Goal: Check status

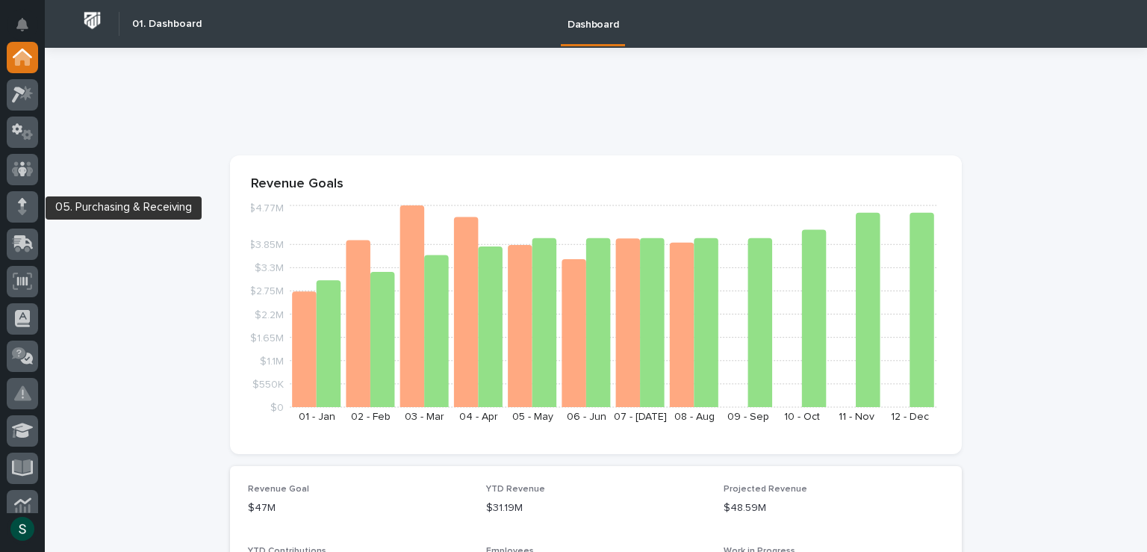
click at [18, 225] on div at bounding box center [22, 209] width 31 height 37
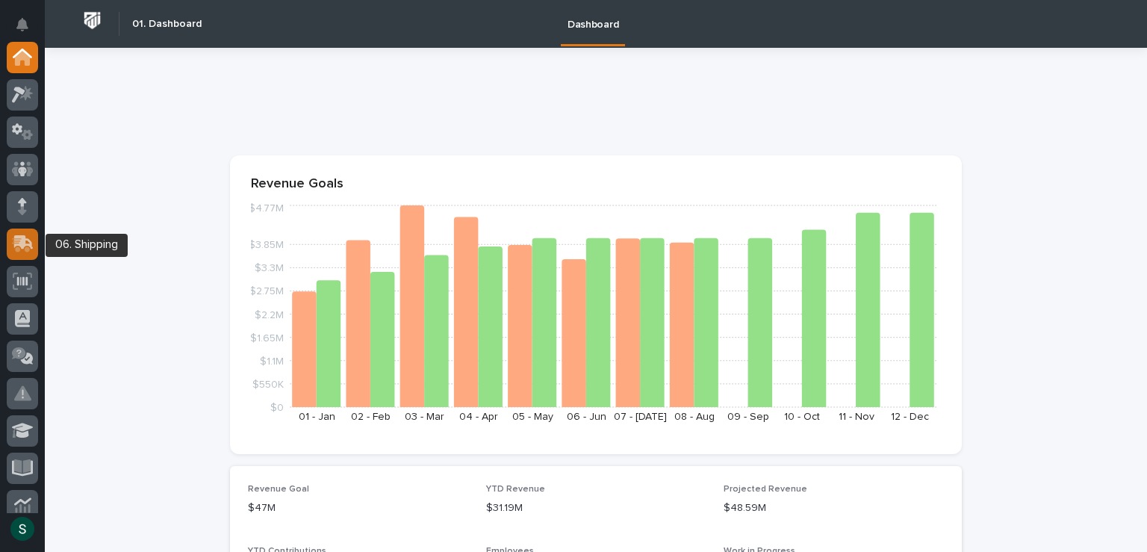
click at [18, 231] on div at bounding box center [22, 243] width 31 height 31
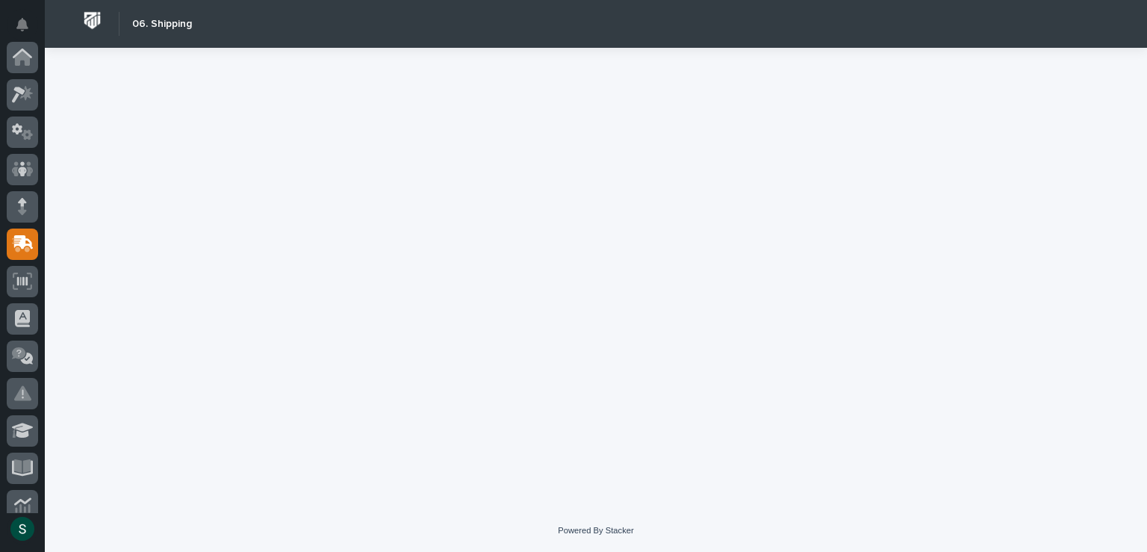
scroll to position [187, 0]
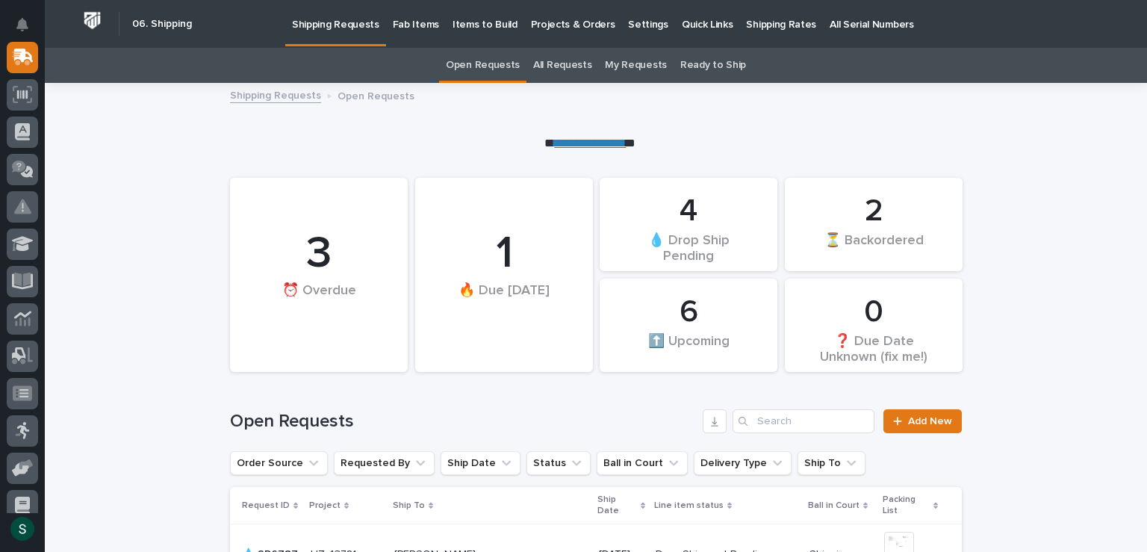
click at [422, 22] on p "Fab Items" at bounding box center [416, 15] width 46 height 31
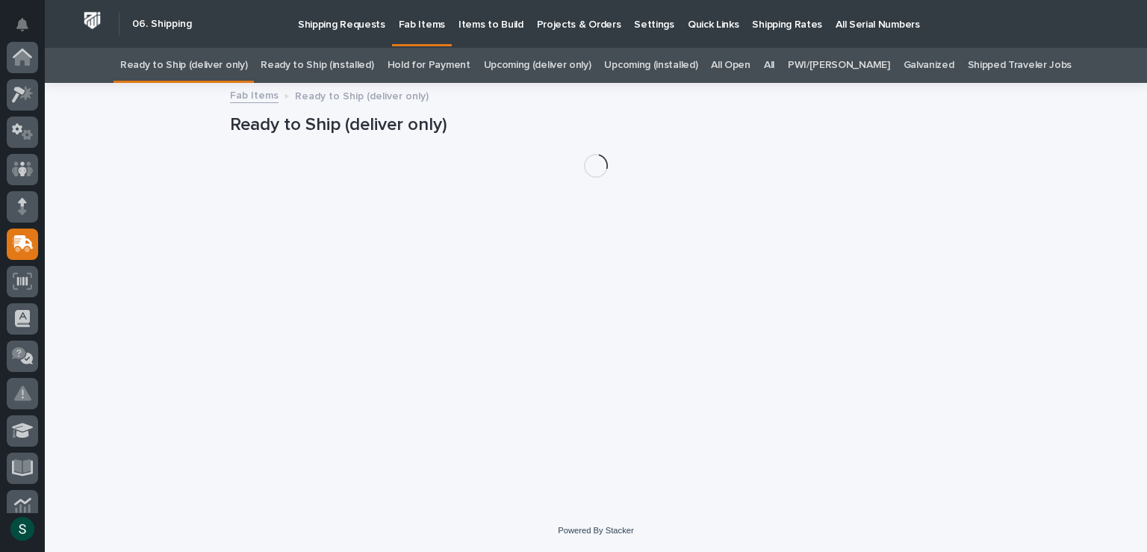
scroll to position [187, 0]
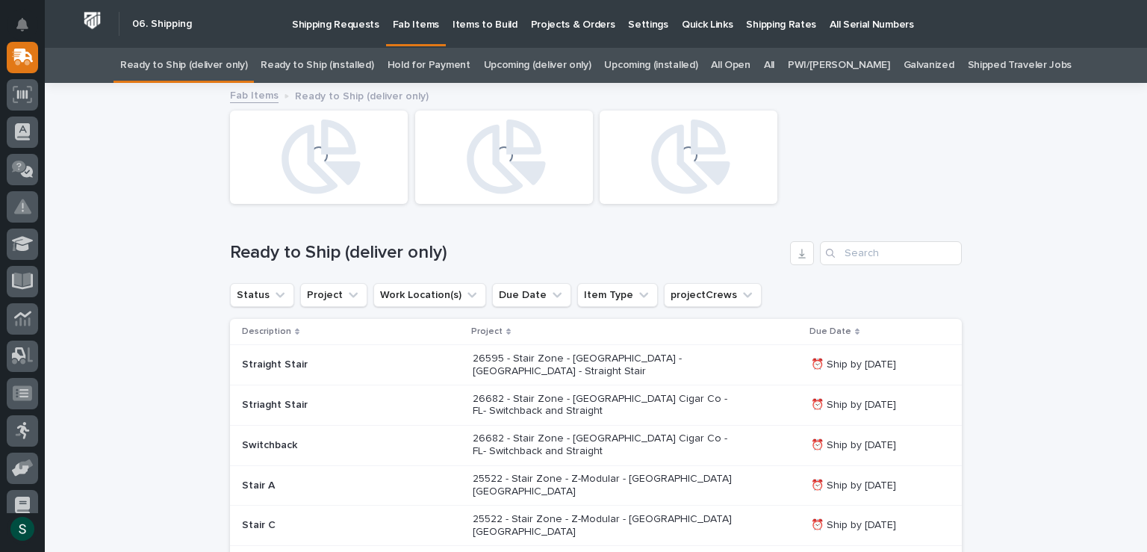
click at [781, 68] on div "All" at bounding box center [769, 65] width 24 height 35
click at [774, 66] on link "All" at bounding box center [769, 65] width 10 height 35
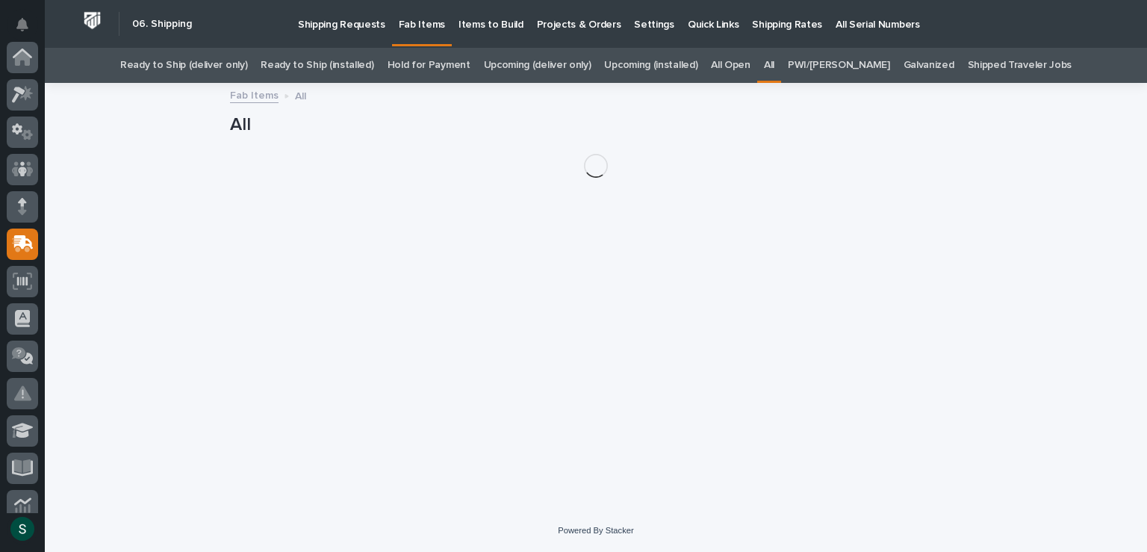
scroll to position [187, 0]
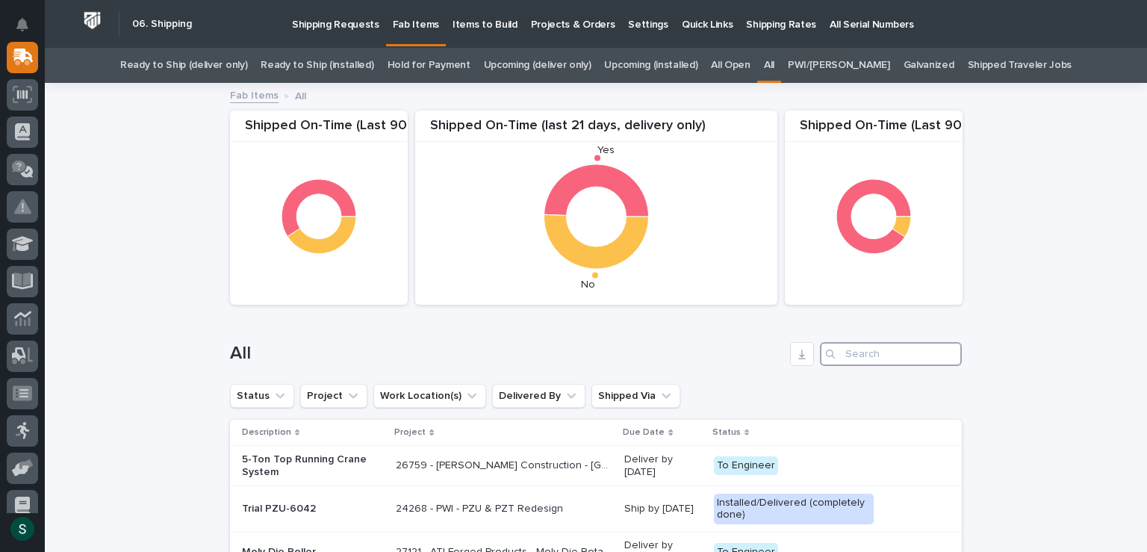
click at [860, 349] on input "Search" at bounding box center [891, 354] width 142 height 24
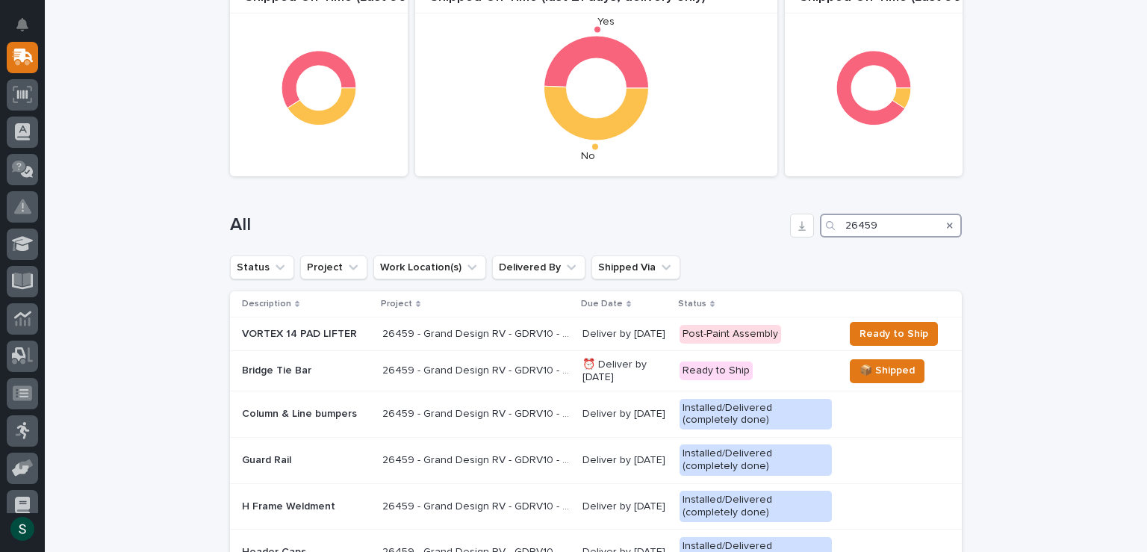
scroll to position [149, 0]
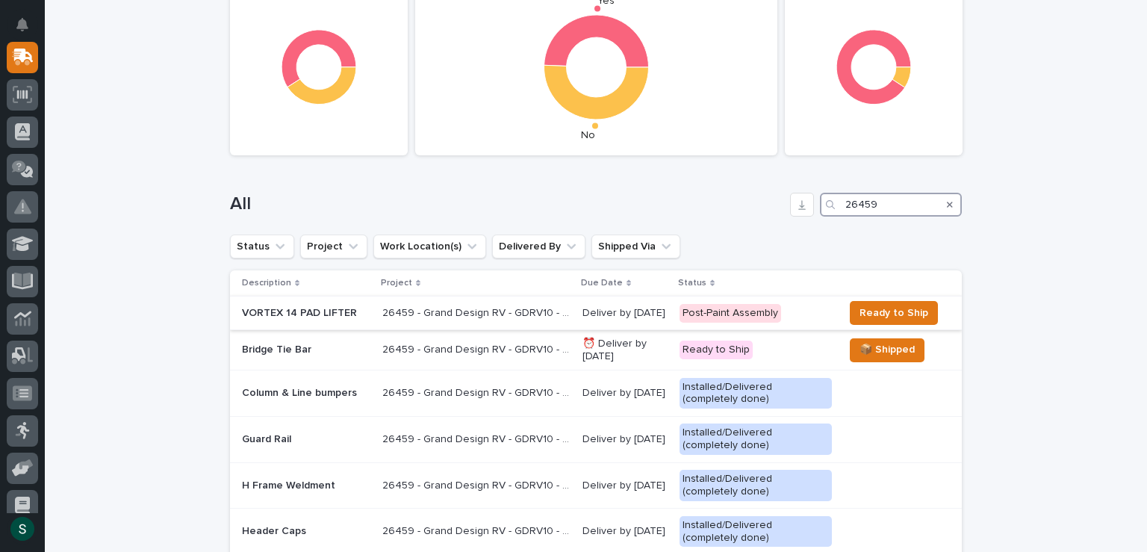
type input "26459"
click at [388, 319] on div "26459 - Grand Design RV - GDRV10 - New Roofing Project 26459 - Grand Design RV …" at bounding box center [476, 313] width 188 height 25
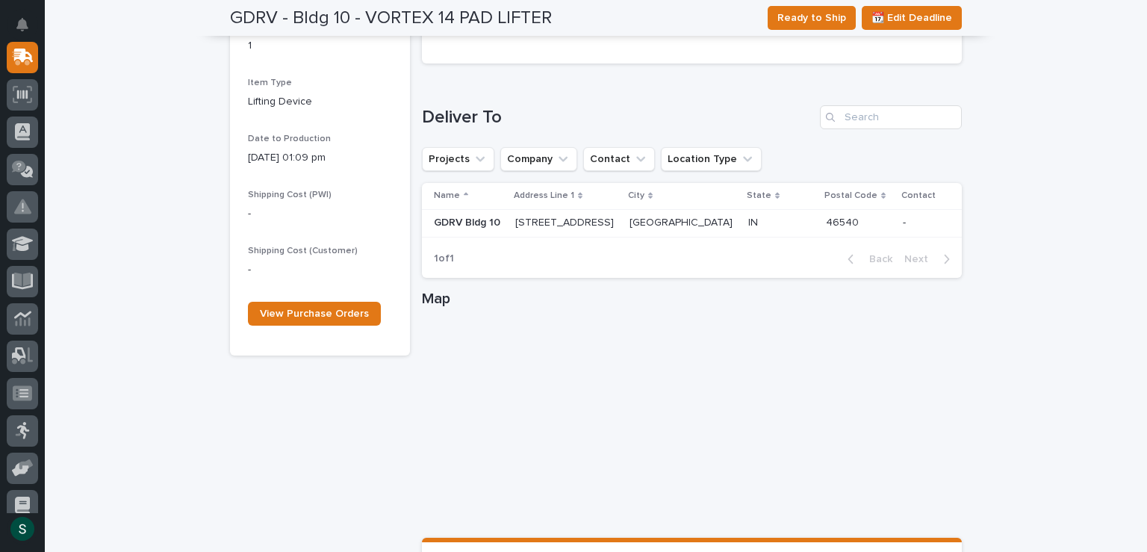
scroll to position [821, 0]
click at [334, 308] on span "View Purchase Orders" at bounding box center [314, 313] width 109 height 10
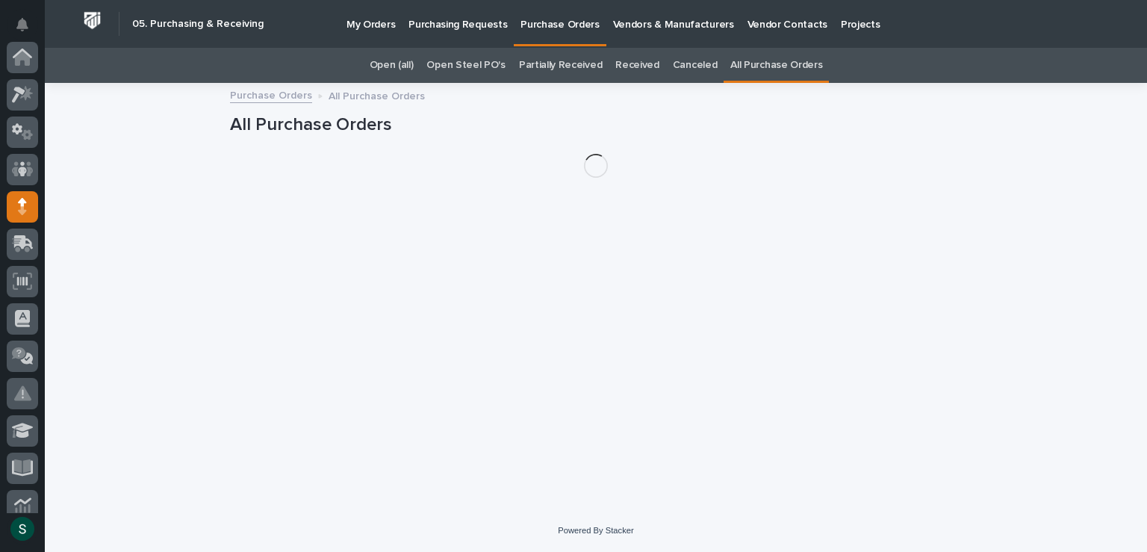
scroll to position [149, 0]
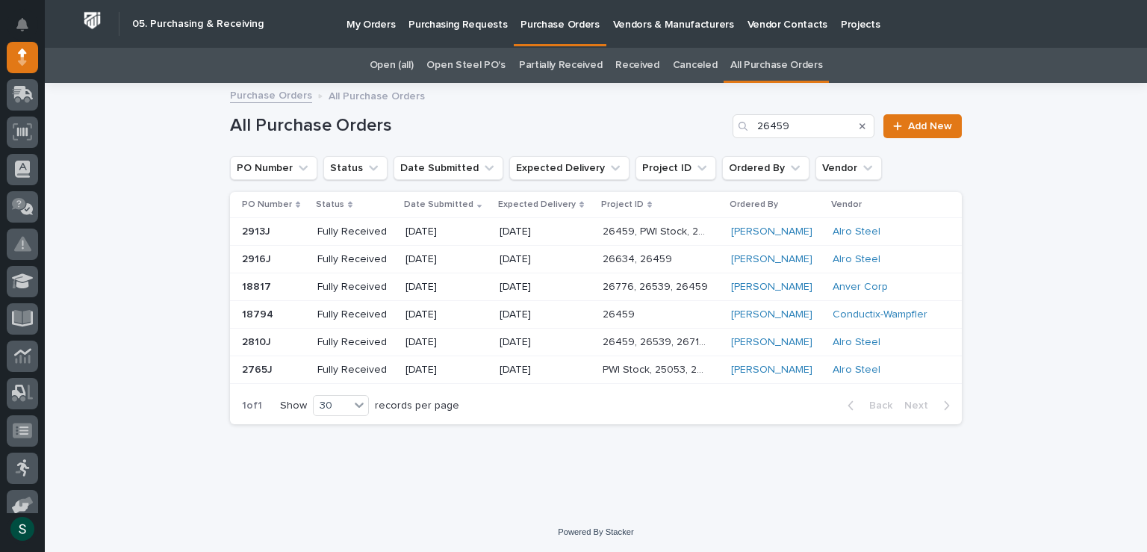
click at [279, 314] on p at bounding box center [273, 314] width 63 height 13
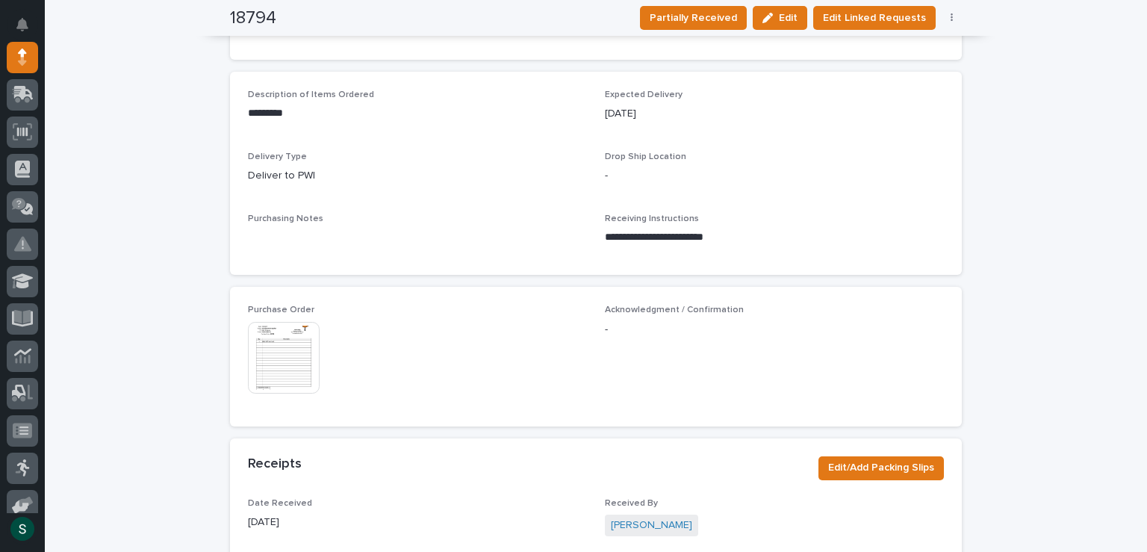
scroll to position [523, 0]
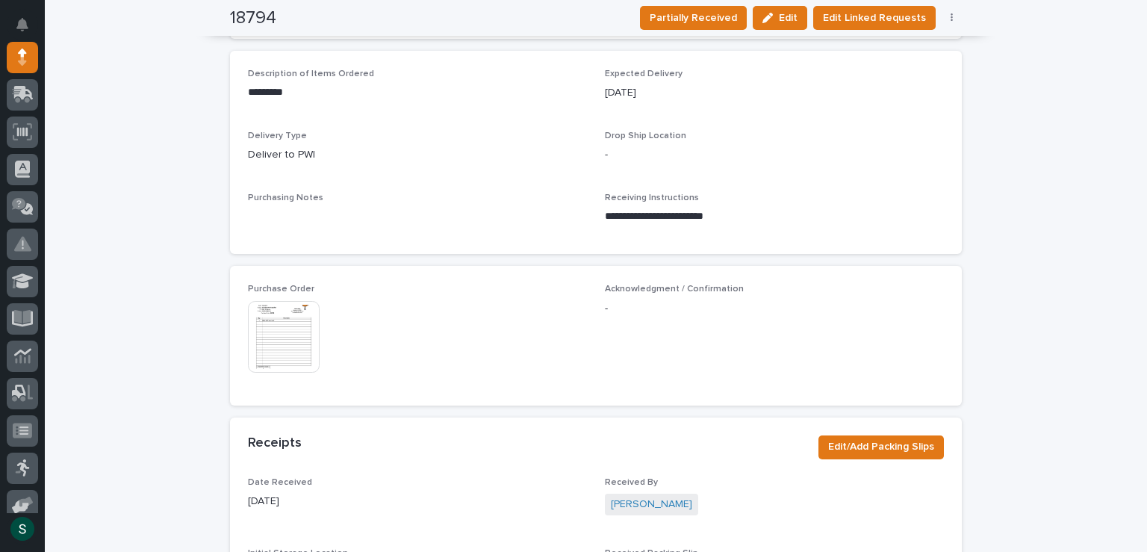
click at [305, 336] on img at bounding box center [284, 337] width 72 height 72
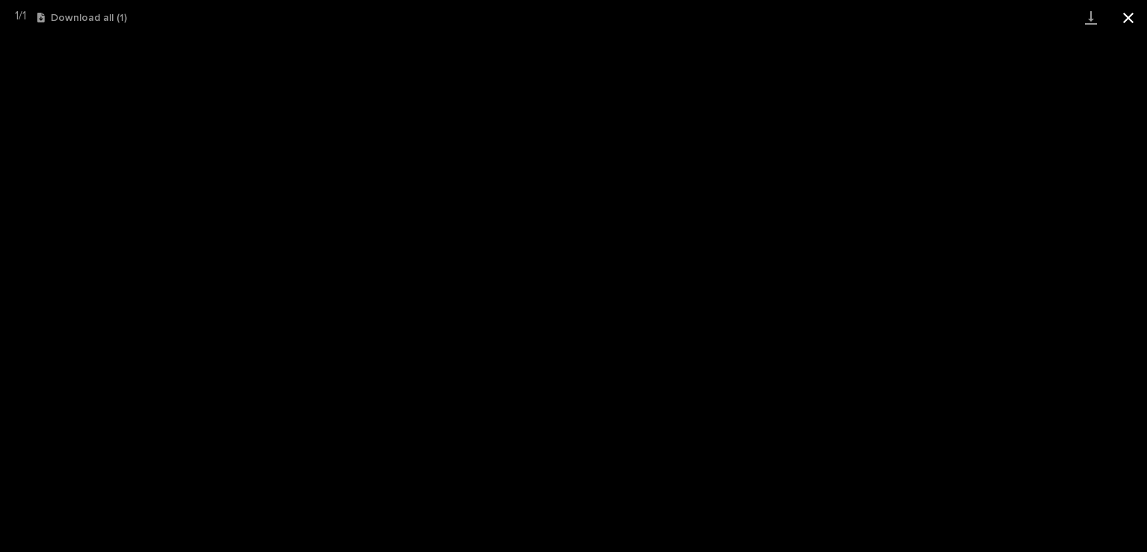
click at [1137, 20] on button "Close gallery" at bounding box center [1127, 17] width 37 height 35
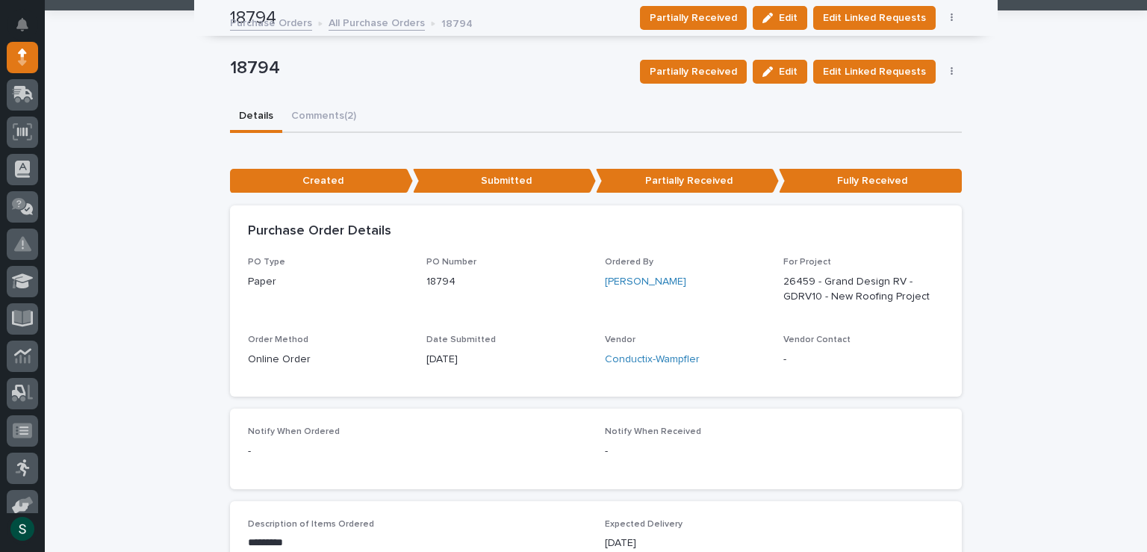
scroll to position [0, 0]
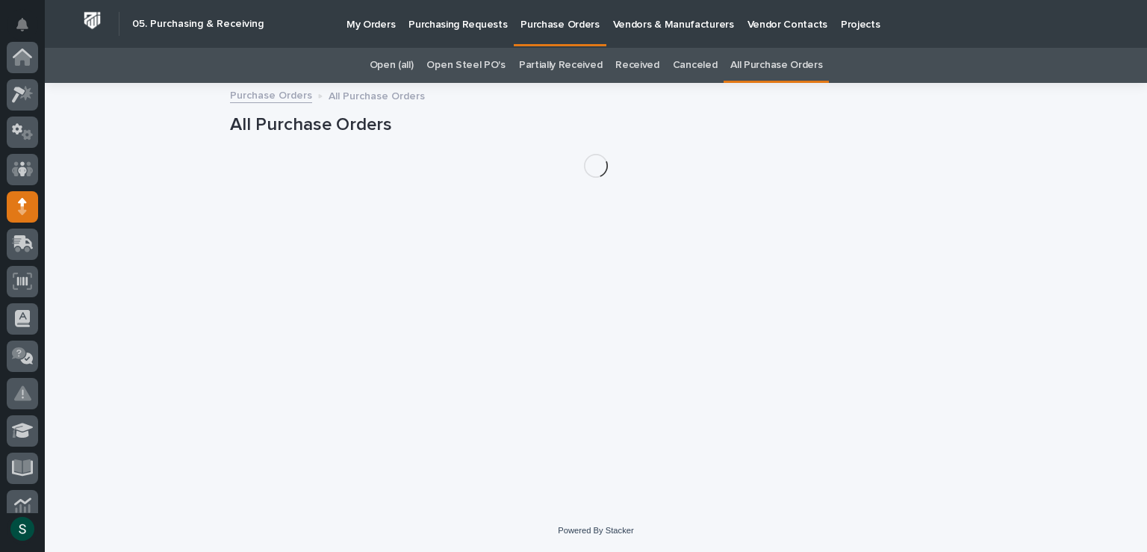
scroll to position [149, 0]
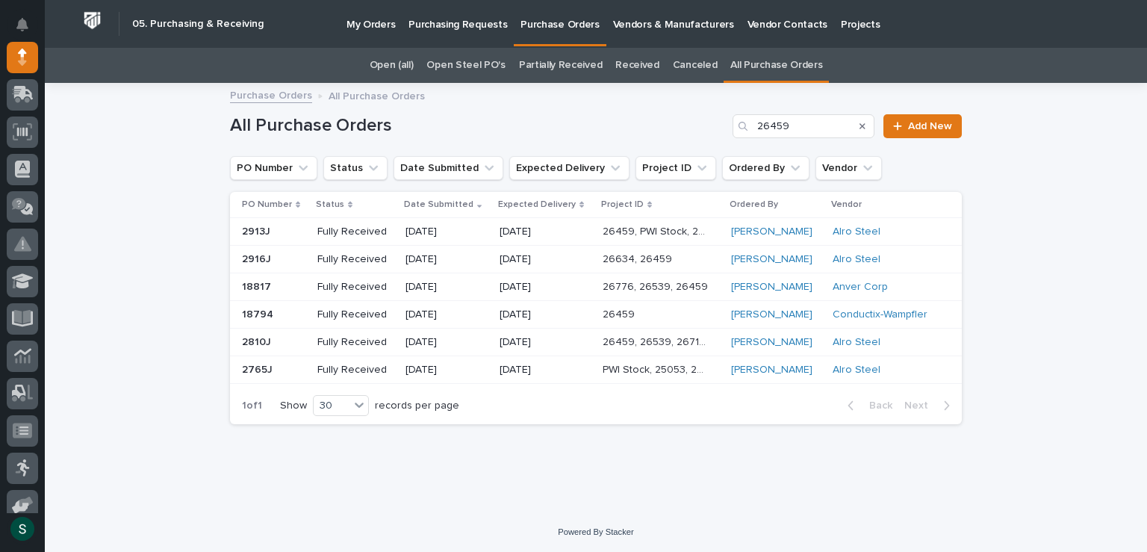
click at [379, 281] on p "Fully Received" at bounding box center [355, 287] width 76 height 13
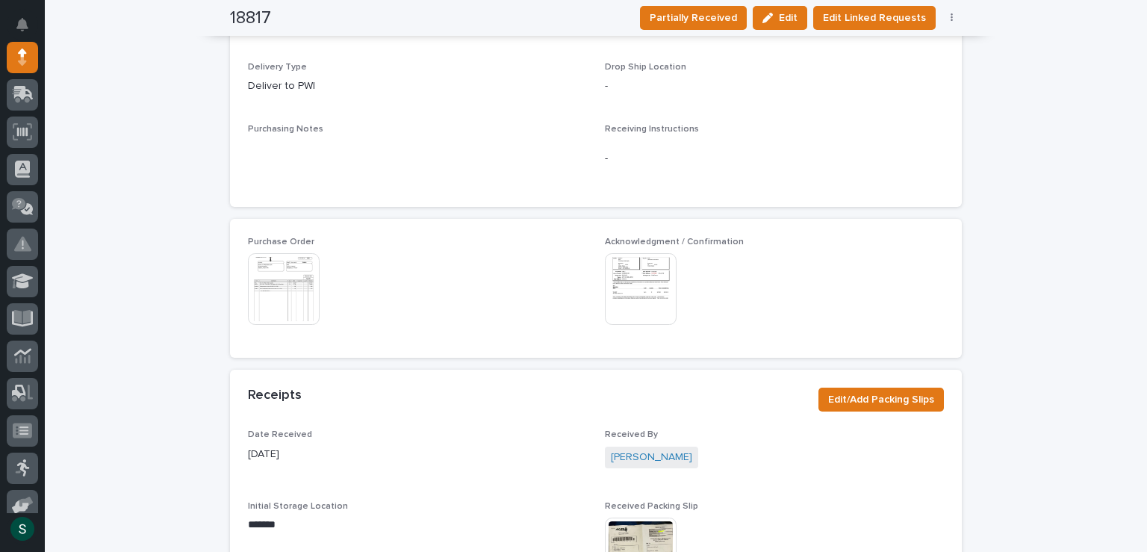
scroll to position [672, 0]
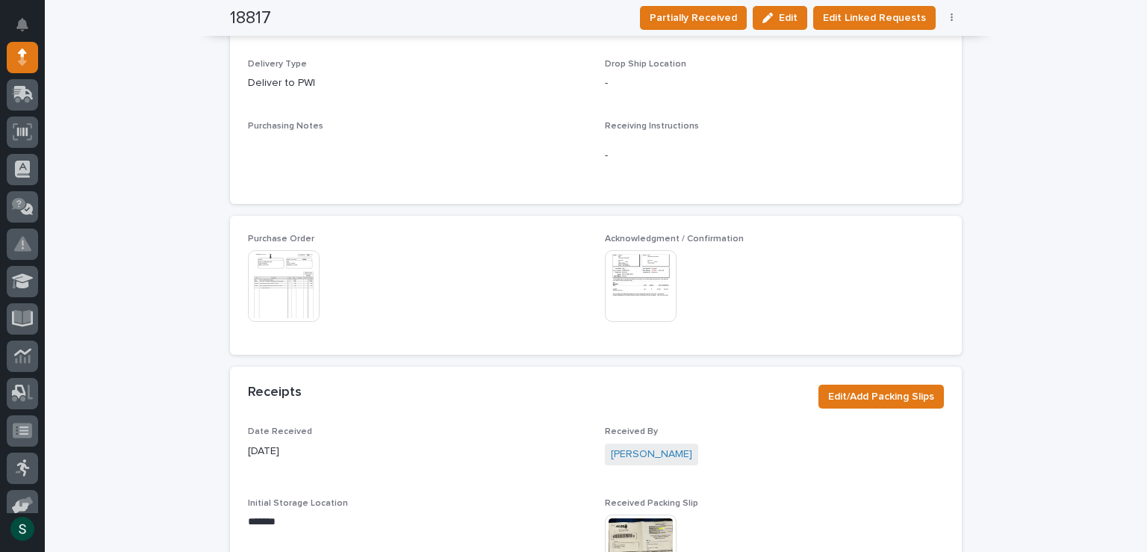
click at [298, 289] on img at bounding box center [284, 286] width 72 height 72
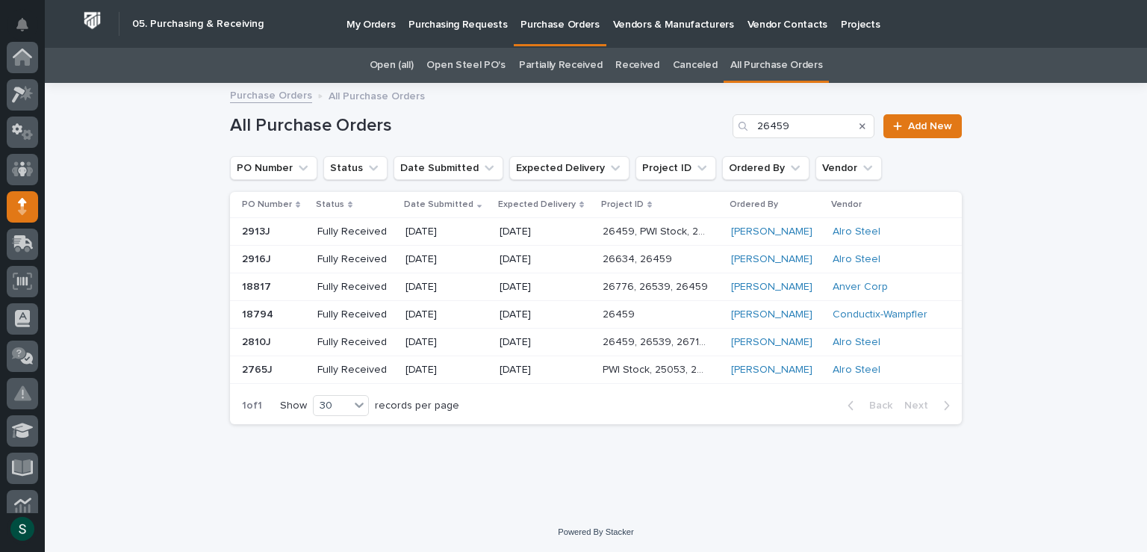
scroll to position [149, 0]
